Goal: Task Accomplishment & Management: Use online tool/utility

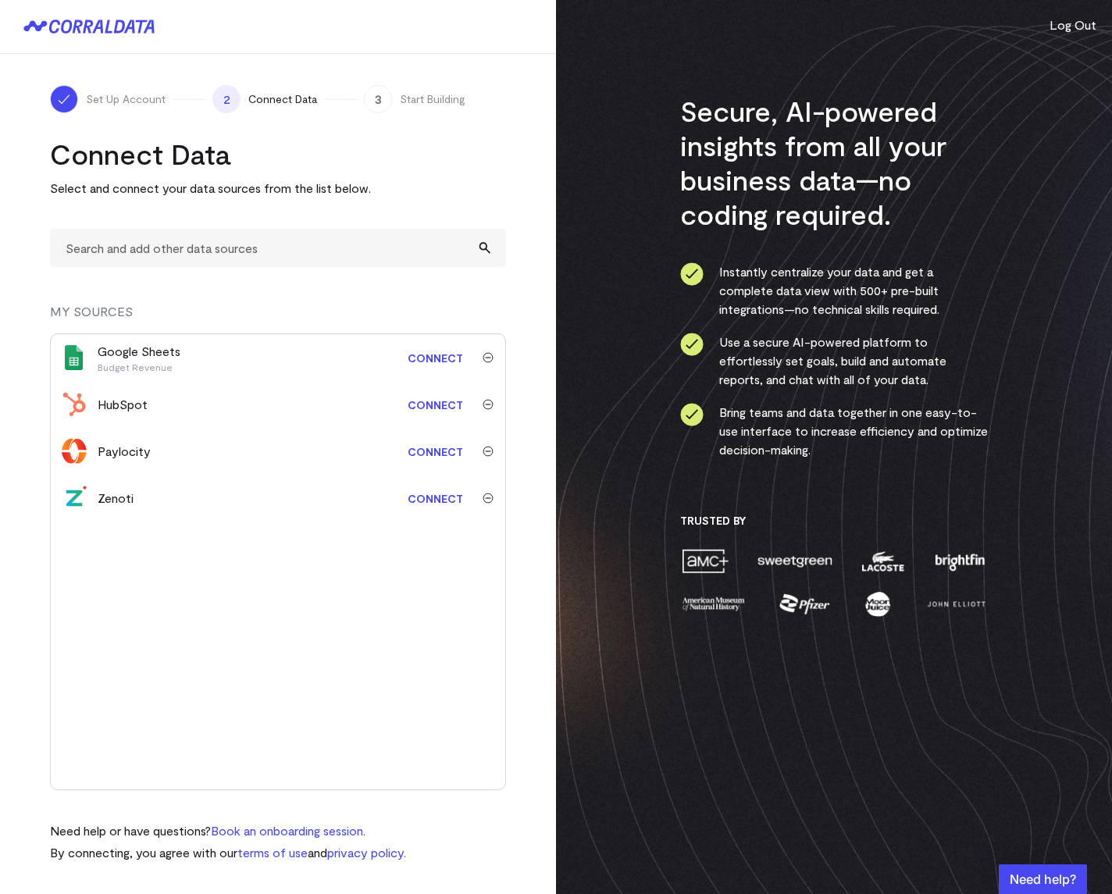
click at [201, 227] on div "Connect Data Select and connect your data sources from the list below. MY SOURC…" at bounding box center [278, 500] width 456 height 726
click at [200, 243] on input "text" at bounding box center [278, 248] width 456 height 38
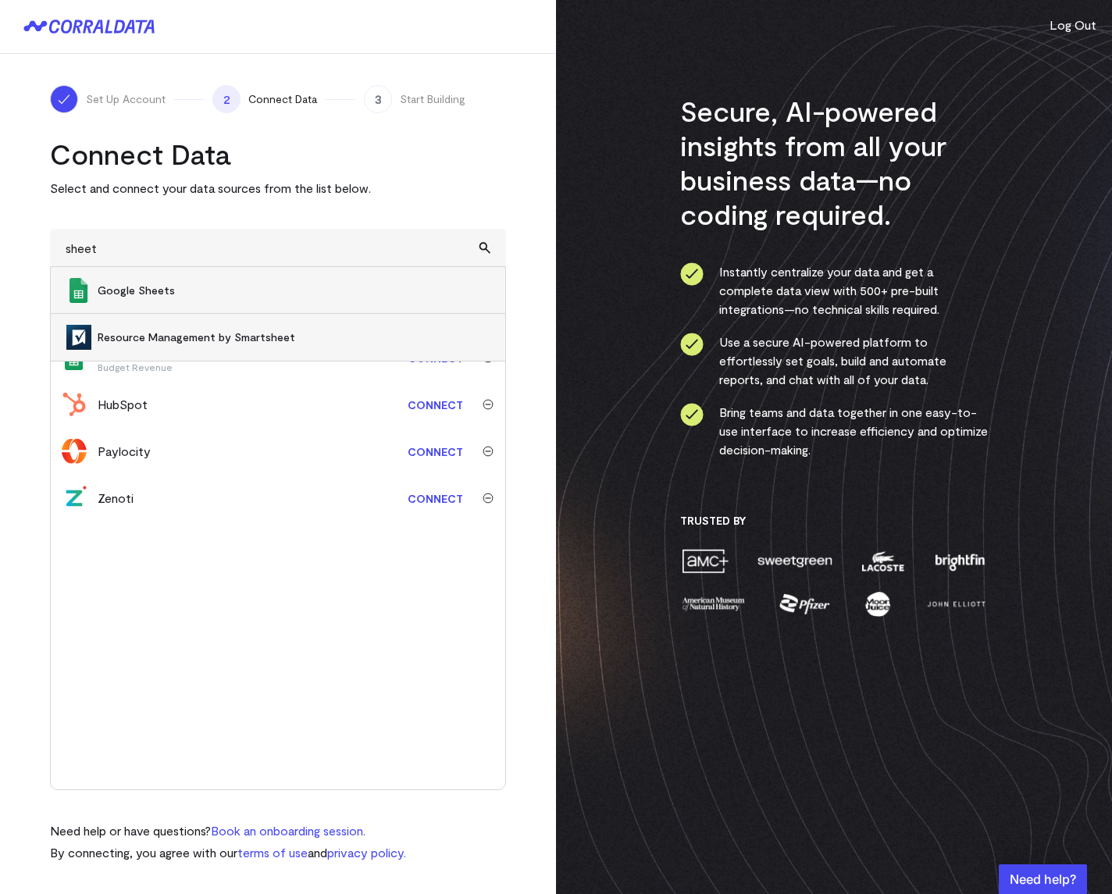
click at [209, 292] on span "Google Sheets" at bounding box center [294, 291] width 392 height 16
type input "Google Sheets"
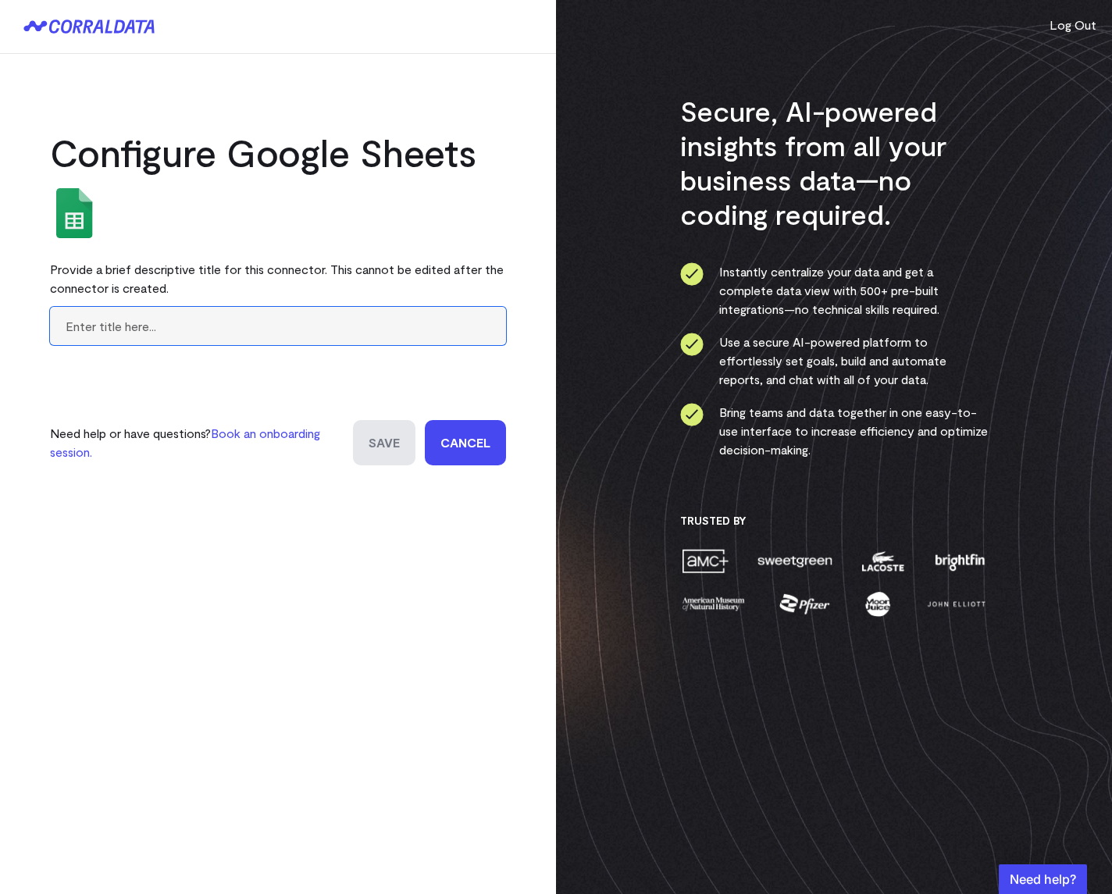
click at [137, 327] on input "text" at bounding box center [278, 326] width 456 height 38
click at [153, 334] on input "Payment Processors" at bounding box center [278, 326] width 456 height 38
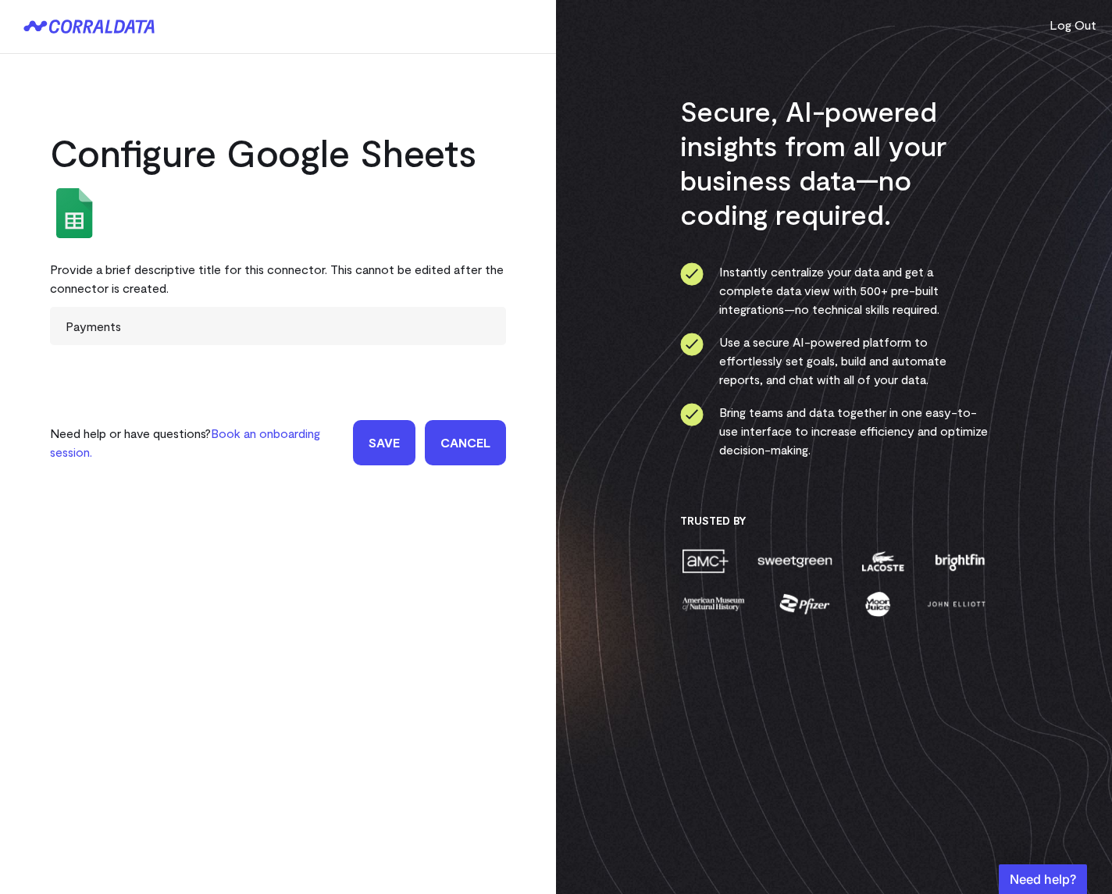
click at [353, 696] on div "Configure Google Sheets Provide a brief descriptive title for this connector. T…" at bounding box center [278, 447] width 556 height 894
click at [169, 347] on form "Payments Need help or have questions? Book an onboarding session. Save Cancel" at bounding box center [278, 386] width 456 height 159
click at [153, 336] on input "Payments" at bounding box center [278, 326] width 456 height 38
type input "Payment Processors"
click at [387, 444] on input "Save" at bounding box center [384, 442] width 62 height 45
